Goal: Register for event/course

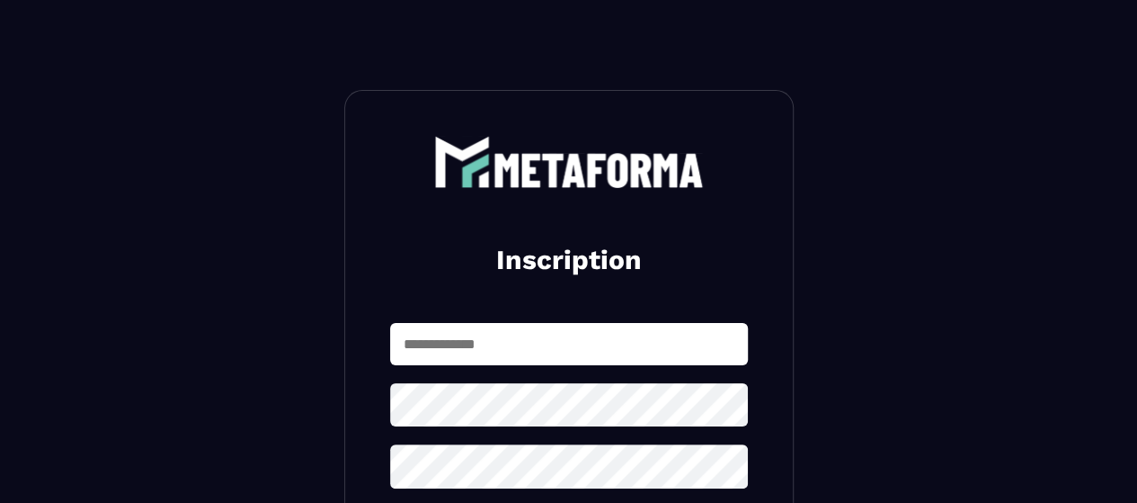
click at [531, 335] on input "text" at bounding box center [569, 344] width 358 height 42
type input "**********"
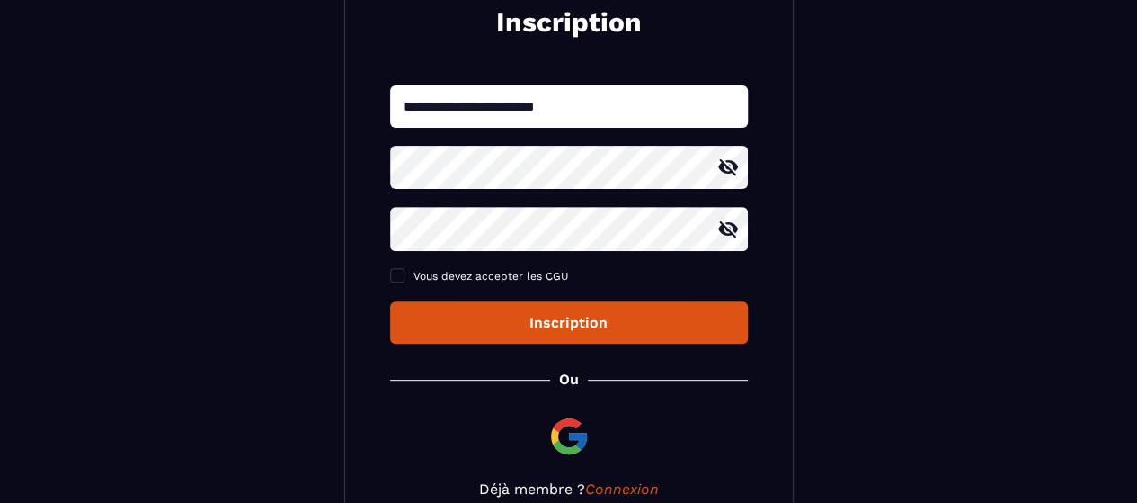
scroll to position [240, 0]
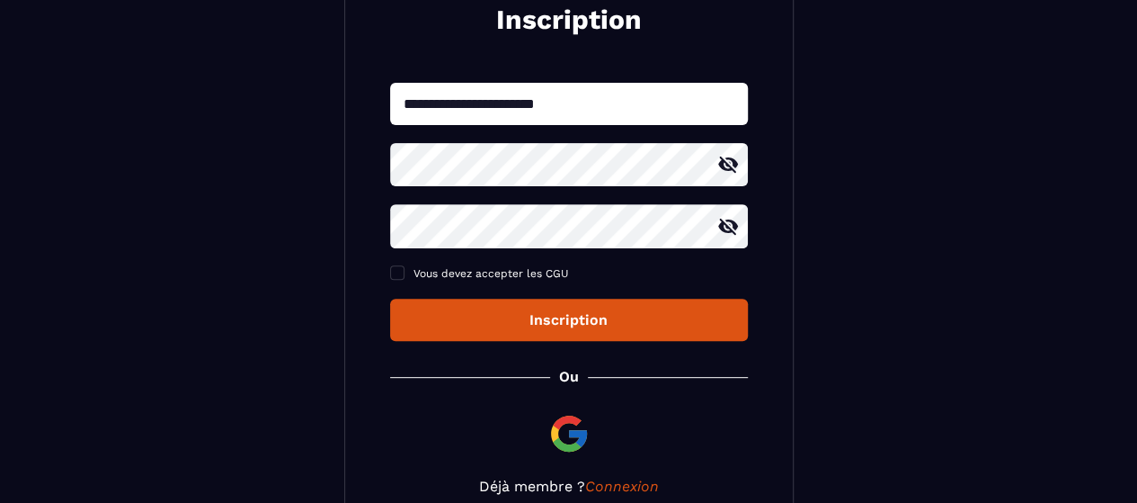
click at [486, 316] on div "Inscription" at bounding box center [569, 319] width 329 height 17
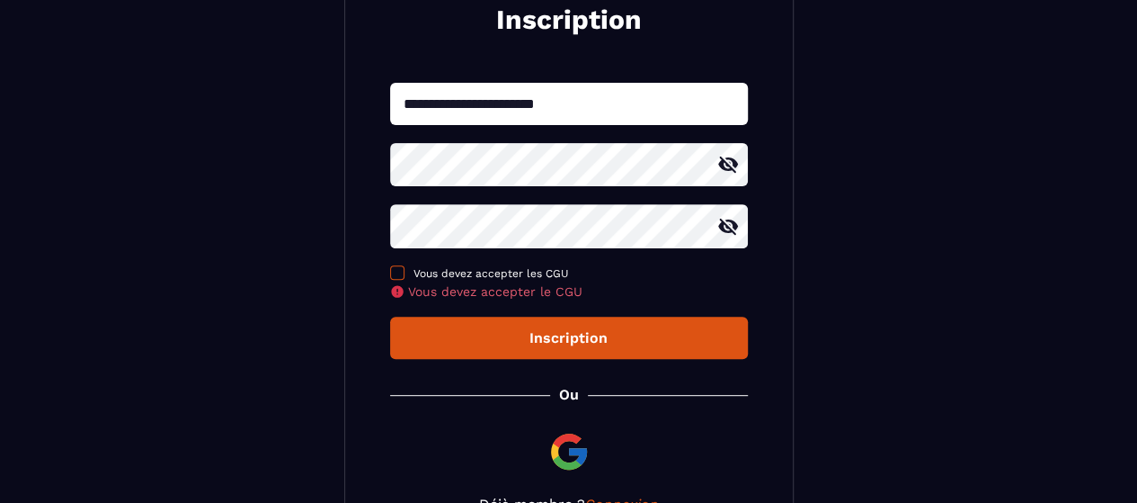
click at [393, 273] on span at bounding box center [397, 272] width 14 height 14
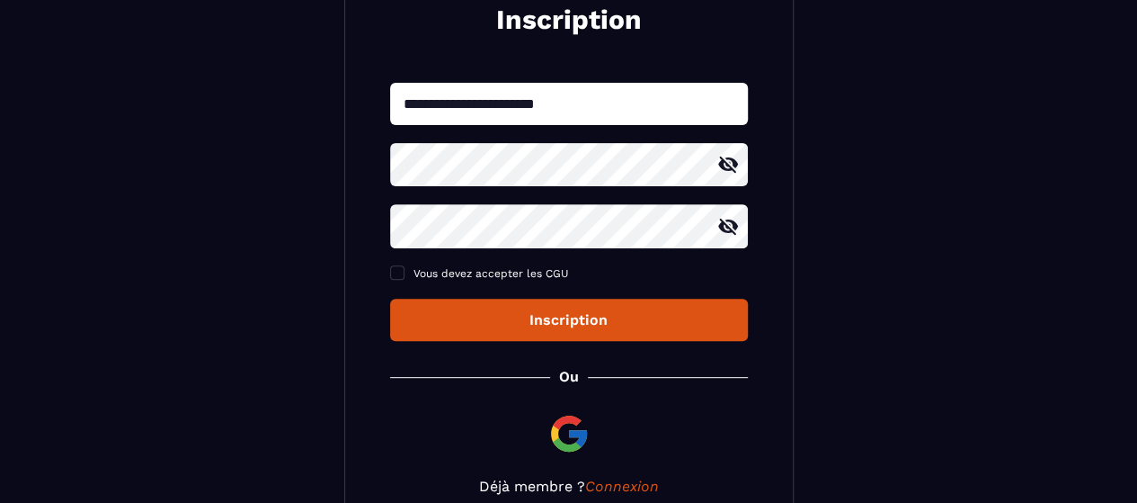
click at [567, 321] on div "Inscription" at bounding box center [569, 319] width 329 height 17
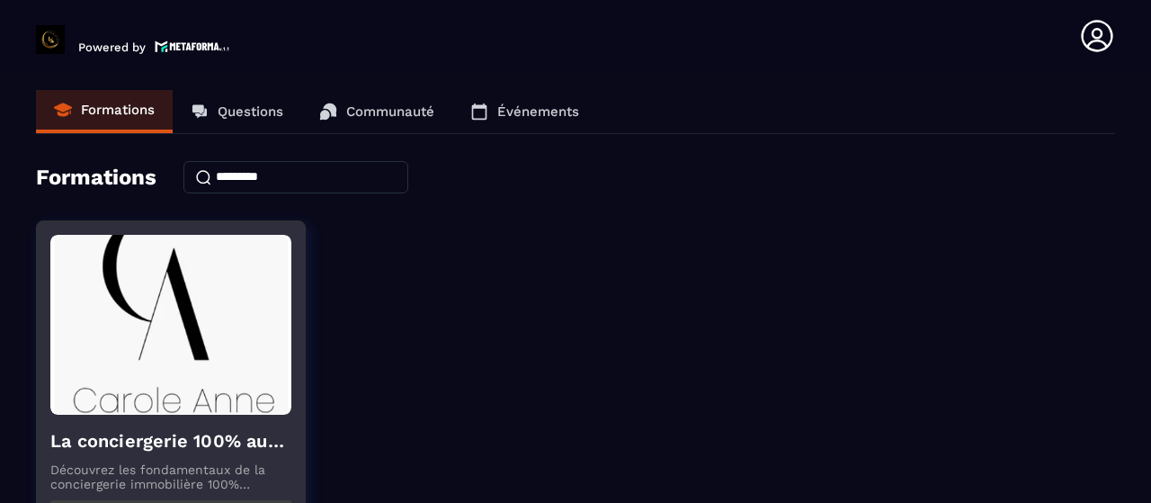
click at [256, 289] on img at bounding box center [170, 325] width 241 height 180
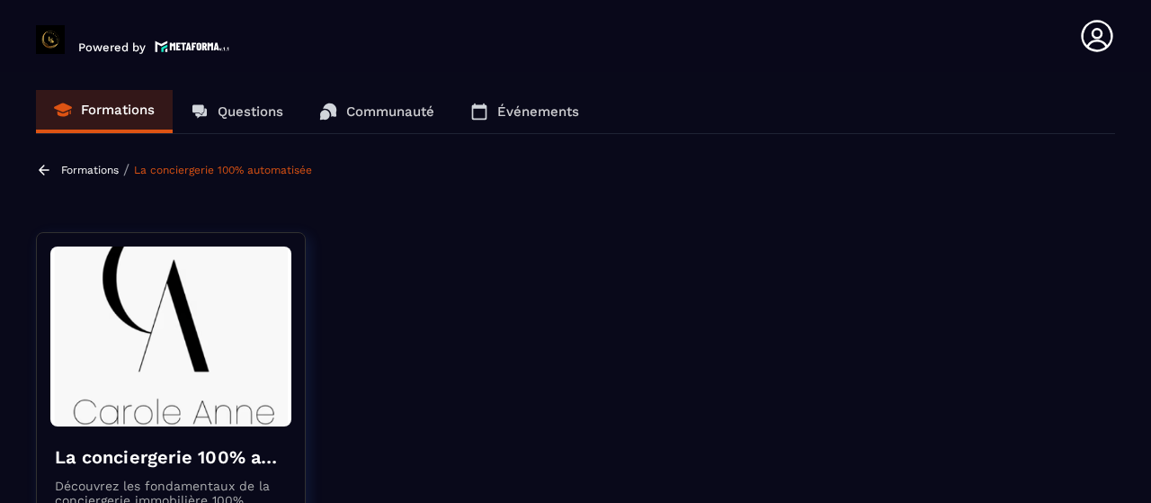
click at [180, 370] on img at bounding box center [170, 336] width 241 height 180
click at [213, 170] on link "La conciergerie 100% automatisée" at bounding box center [223, 170] width 178 height 13
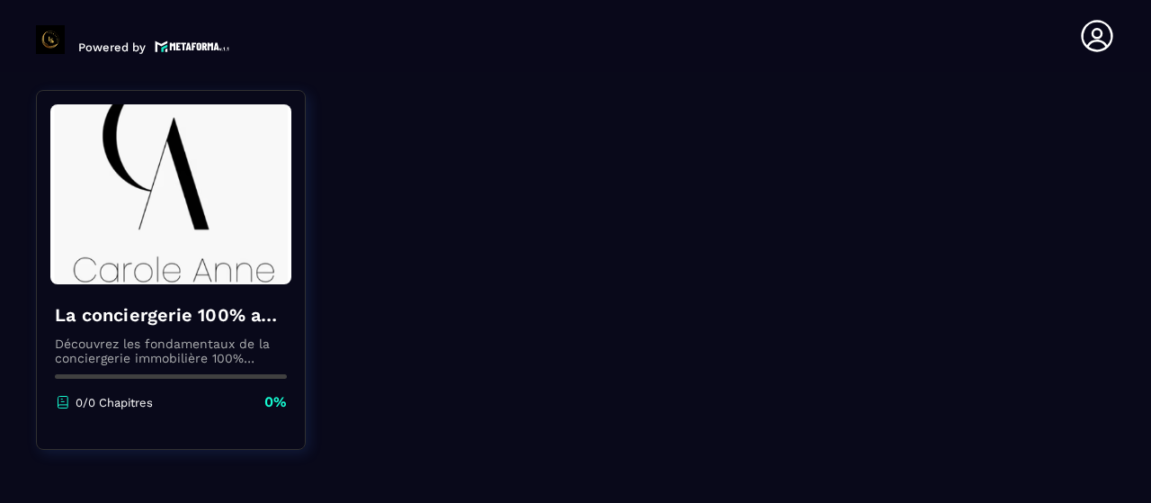
scroll to position [144, 0]
click at [181, 224] on img at bounding box center [170, 194] width 241 height 180
click at [200, 391] on div "La conciergerie 100% automatisée Découvrez les fondamentaux de la conciergerie …" at bounding box center [171, 357] width 268 height 146
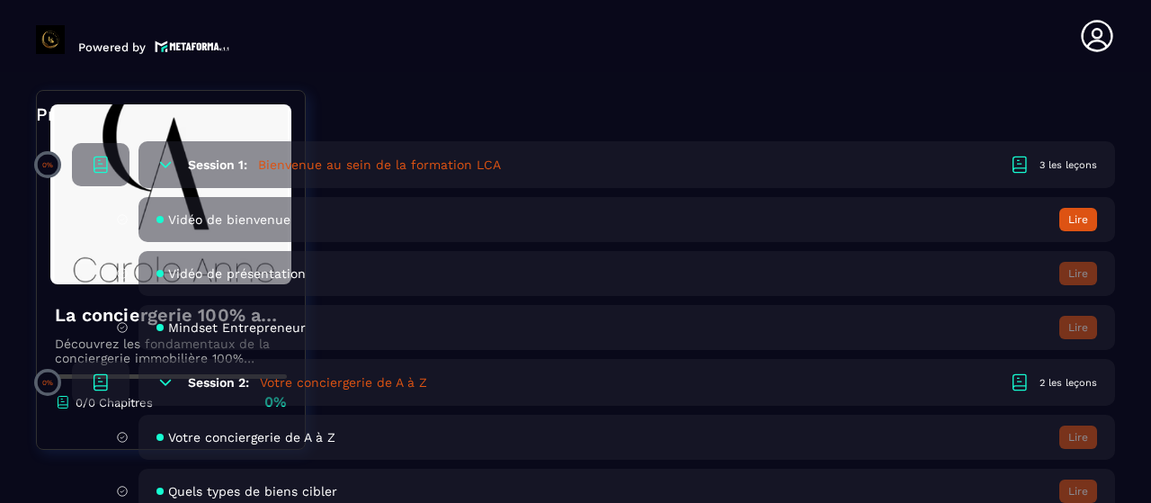
scroll to position [539, 0]
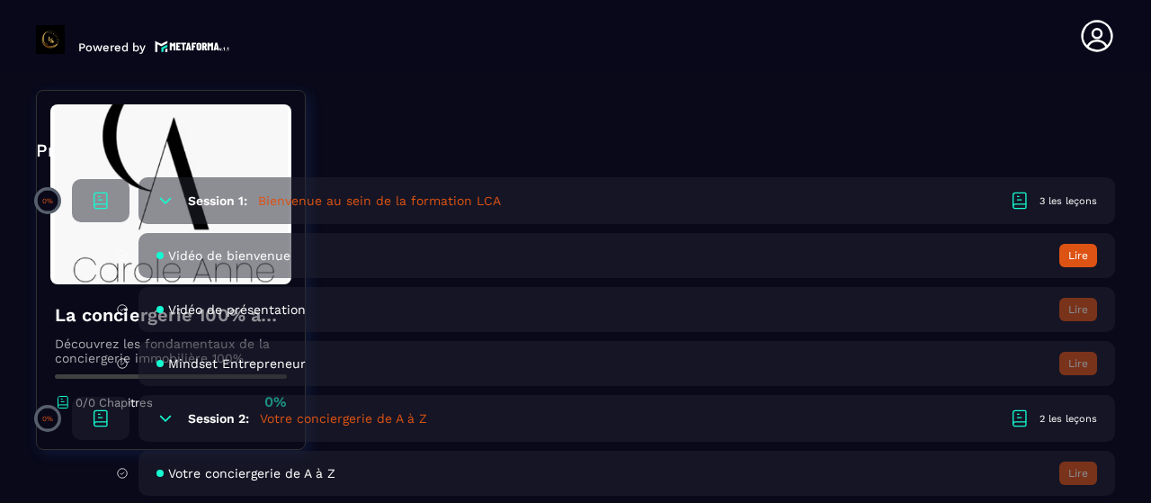
click at [1088, 30] on icon at bounding box center [1097, 36] width 36 height 36
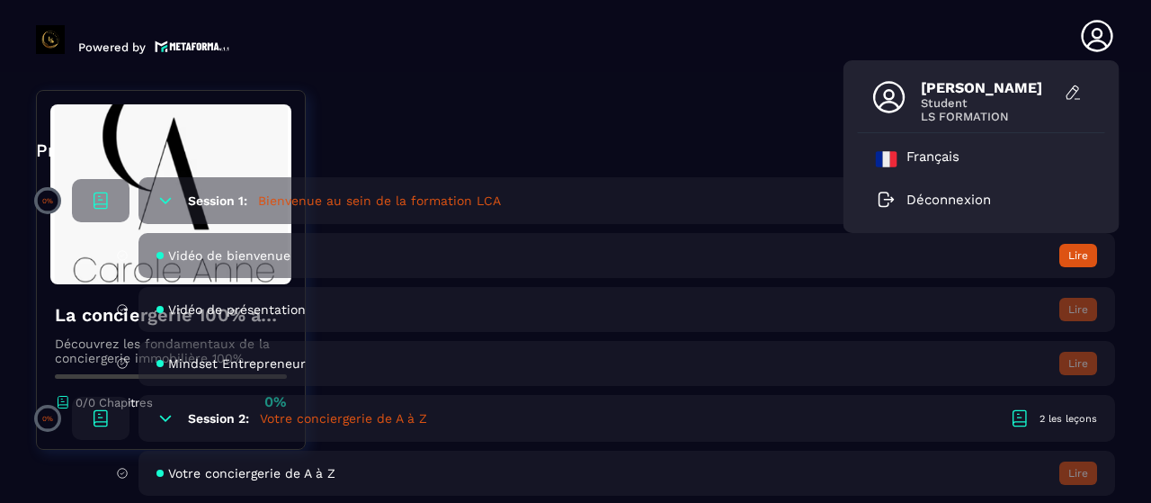
click at [662, 139] on p "Programme du cours" at bounding box center [575, 150] width 1079 height 25
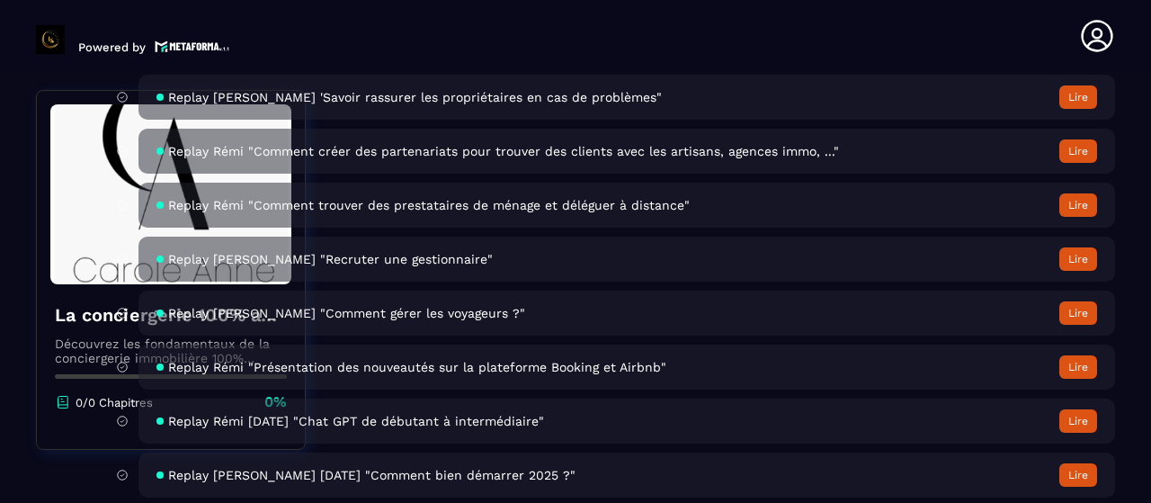
scroll to position [7031, 0]
